Goal: Check status

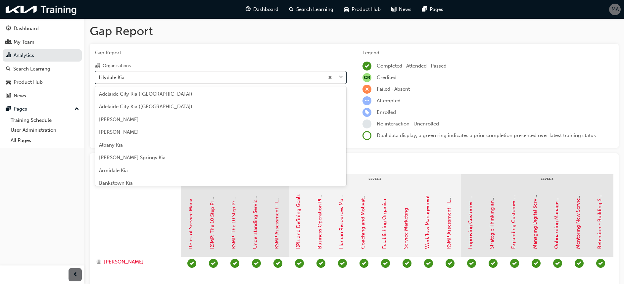
click at [197, 79] on div "Lilydale Kia" at bounding box center [209, 78] width 229 height 12
click at [99, 79] on input "Organisations option [PERSON_NAME], selected. option Lilydale Kia focused, 72 o…" at bounding box center [99, 77] width 1 height 6
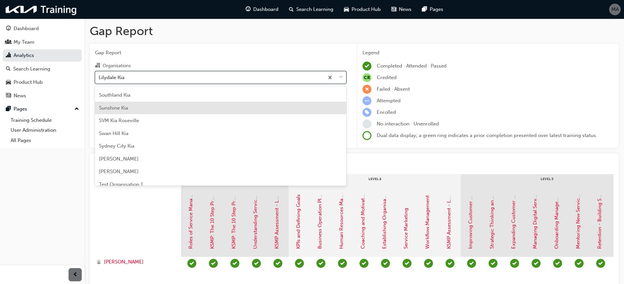
scroll to position [1620, 0]
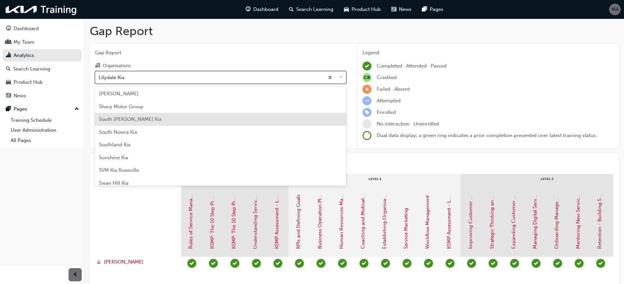
click at [142, 118] on div "South [PERSON_NAME] Kia" at bounding box center [220, 119] width 251 height 13
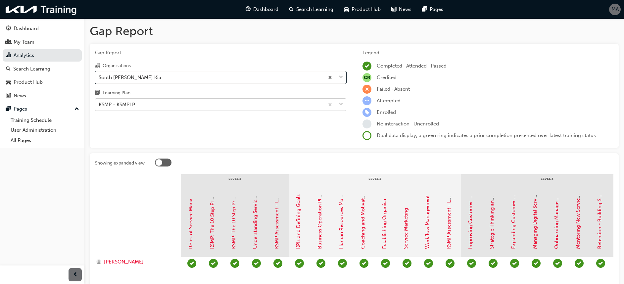
click at [192, 105] on div "KSMP - KSMPLP" at bounding box center [209, 105] width 229 height 12
click at [99, 105] on input "Learning Plan KSMP - KSMPLP" at bounding box center [99, 105] width 1 height 6
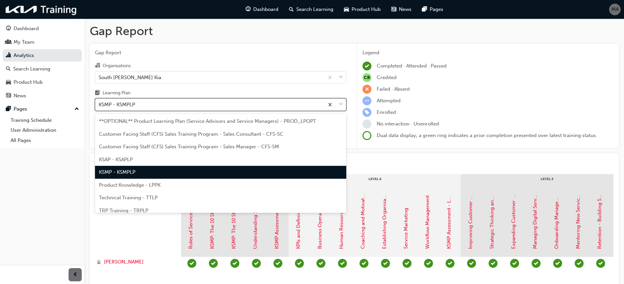
click at [207, 107] on div "KSMP - KSMPLP" at bounding box center [209, 105] width 229 height 12
click at [99, 107] on input "Learning Plan option KSMP - KSMPLP, selected. option KSMP - KSMPLP focused, 5 o…" at bounding box center [99, 105] width 1 height 6
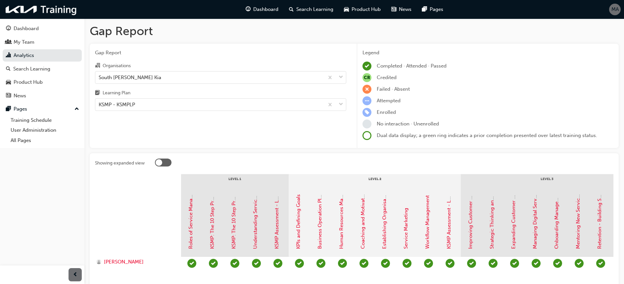
click at [286, 130] on div "Gap Report Organisations South [PERSON_NAME] Kia Learning Plan KSMP - KSMPLP" at bounding box center [221, 96] width 262 height 105
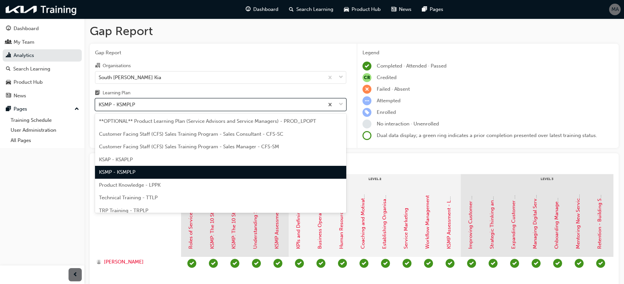
click at [238, 106] on div "KSMP - KSMPLP" at bounding box center [209, 105] width 229 height 12
click at [99, 106] on input "Learning Plan option KSMP - KSMPLP, selected. option KSMP - KSMPLP focused, 5 o…" at bounding box center [99, 105] width 1 height 6
click at [251, 107] on div "KSMP - KSMPLP" at bounding box center [209, 105] width 229 height 12
click at [99, 107] on input "Learning Plan option KSMP - KSMPLP, selected. option KSMP - KSMPLP focused, 5 o…" at bounding box center [99, 105] width 1 height 6
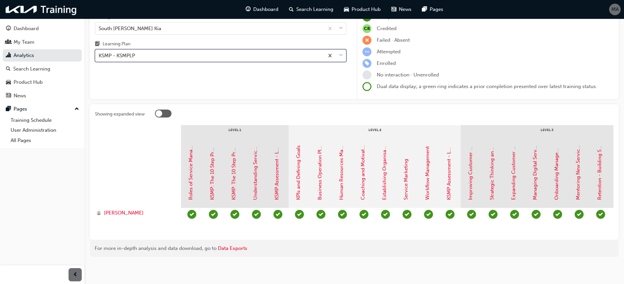
scroll to position [57, 0]
click at [197, 76] on div "Gap Report Organisations South [PERSON_NAME] Kia Learning Plan option KSMP - KS…" at bounding box center [221, 47] width 262 height 105
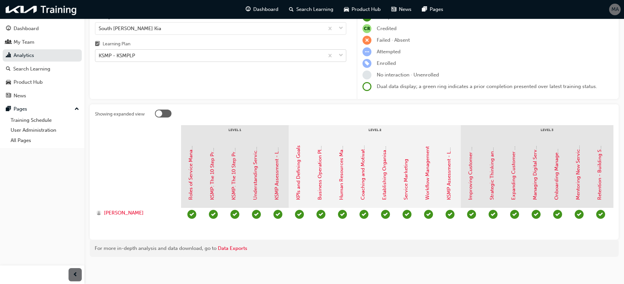
click at [244, 50] on div "KSMP - KSMPLP" at bounding box center [209, 56] width 229 height 12
click at [99, 53] on input "Learning Plan KSMP - KSMPLP" at bounding box center [99, 56] width 1 height 6
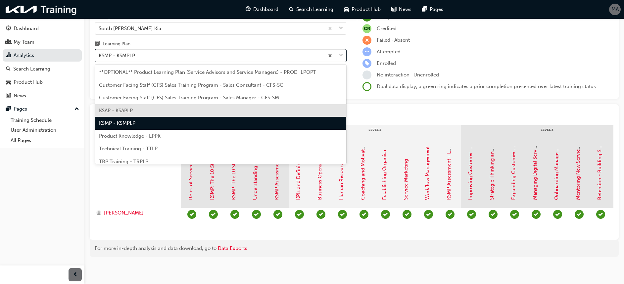
click at [179, 104] on div "KSAP - KSAPLP" at bounding box center [220, 110] width 251 height 13
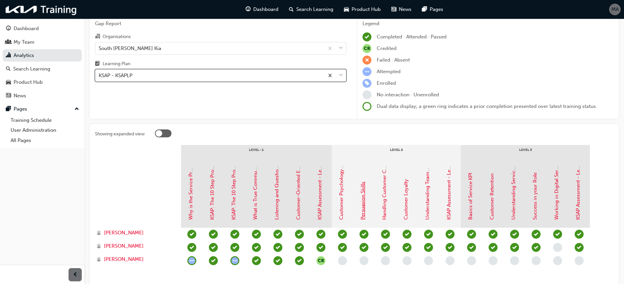
scroll to position [76, 0]
